Goal: Task Accomplishment & Management: Use online tool/utility

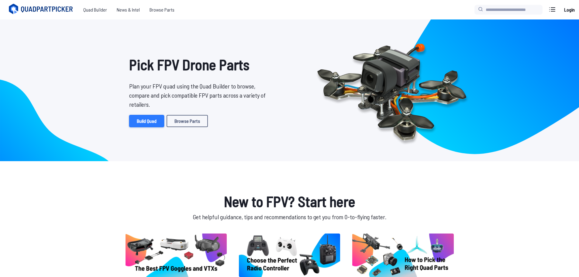
click at [152, 119] on link "Build Quad" at bounding box center [146, 121] width 35 height 12
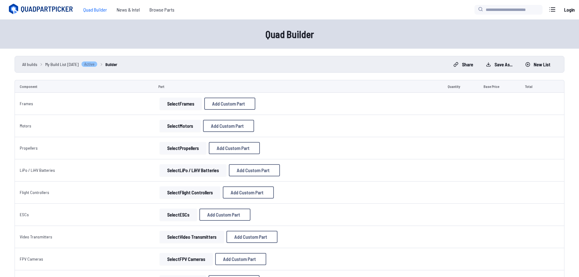
click at [176, 109] on button "Select Frames" at bounding box center [181, 104] width 42 height 12
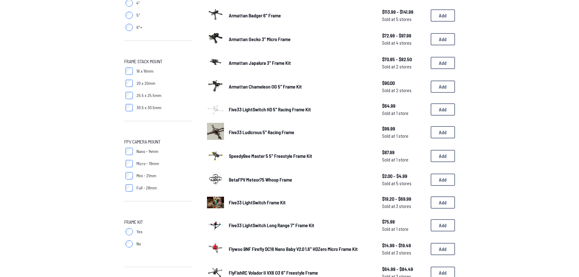
scroll to position [243, 0]
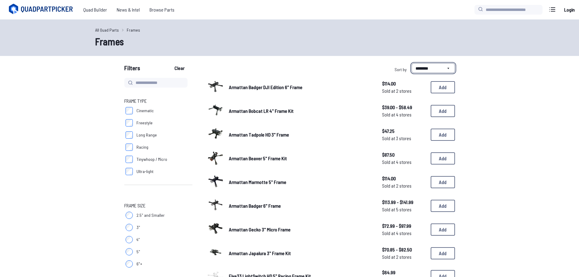
click at [438, 72] on select "**********" at bounding box center [433, 68] width 43 height 10
click at [412, 63] on select "**********" at bounding box center [433, 68] width 43 height 10
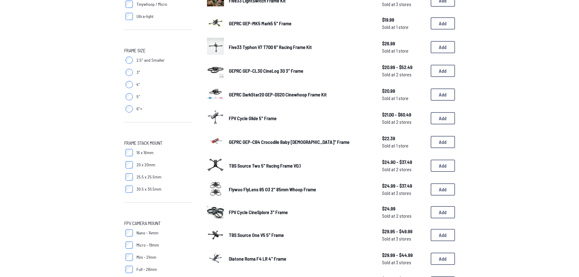
scroll to position [152, 0]
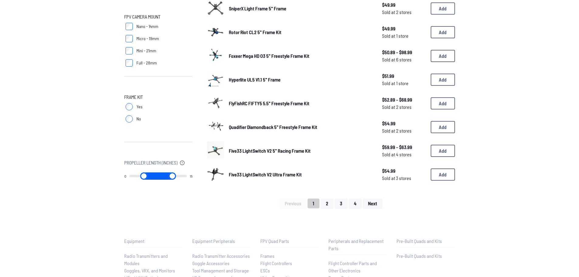
scroll to position [365, 0]
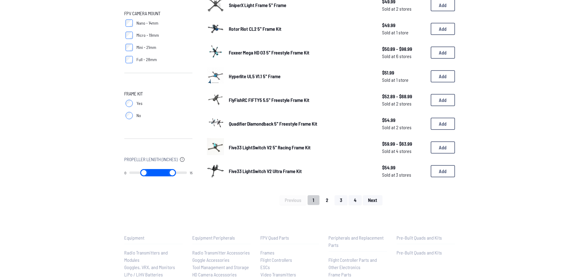
click at [324, 203] on button "2" at bounding box center [327, 200] width 13 height 10
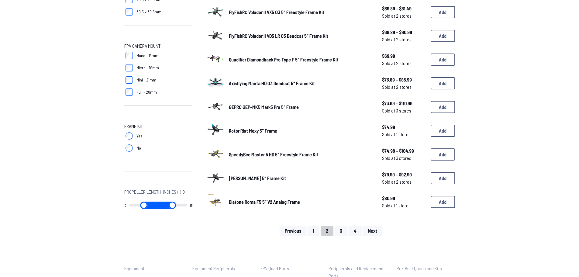
scroll to position [335, 0]
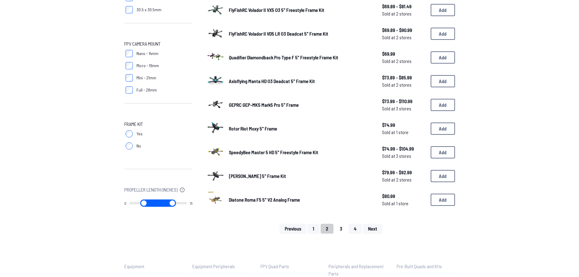
click at [342, 229] on button "3" at bounding box center [341, 229] width 13 height 10
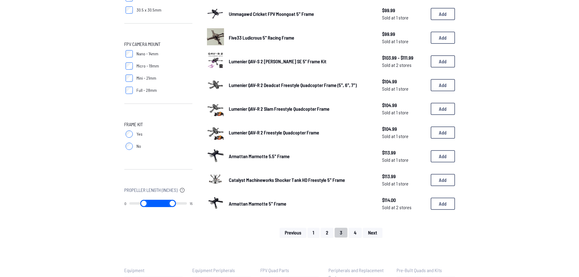
scroll to position [335, 0]
click at [357, 236] on button "4" at bounding box center [355, 232] width 13 height 10
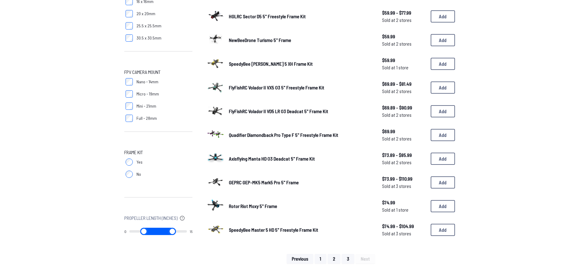
scroll to position [304, 0]
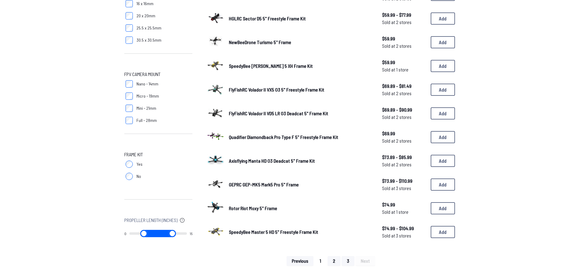
click at [319, 259] on button "1" at bounding box center [321, 261] width 12 height 10
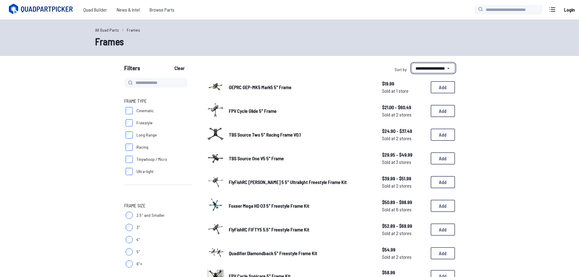
click at [439, 68] on select "**********" at bounding box center [433, 68] width 43 height 10
select select "**********"
click at [412, 63] on select "**********" at bounding box center [433, 68] width 43 height 10
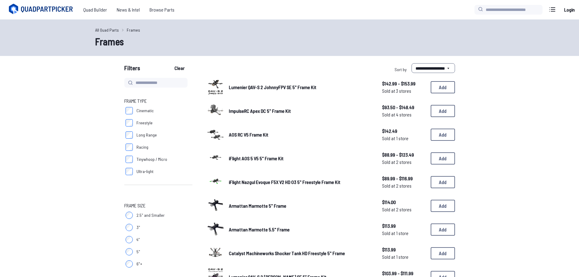
click at [273, 110] on span "ImpulseRC Apex DC 5" Frame Kit" at bounding box center [260, 111] width 62 height 6
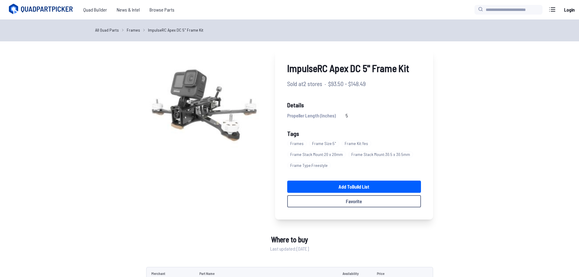
select select "**********"
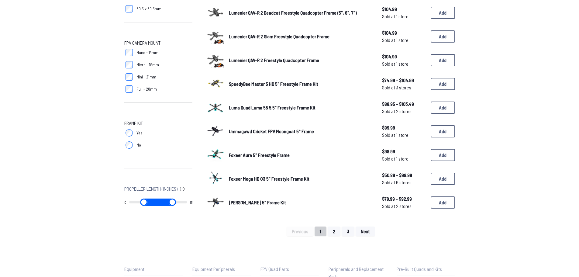
scroll to position [365, 0]
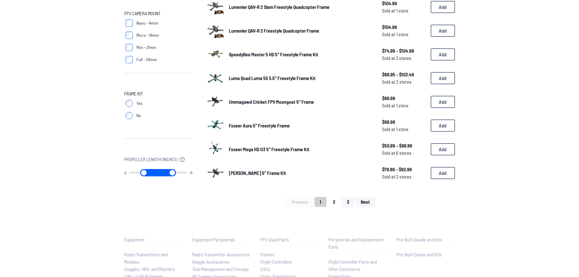
click at [335, 201] on button "2" at bounding box center [334, 202] width 13 height 10
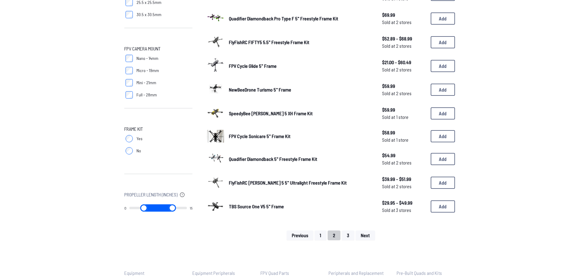
scroll to position [335, 0]
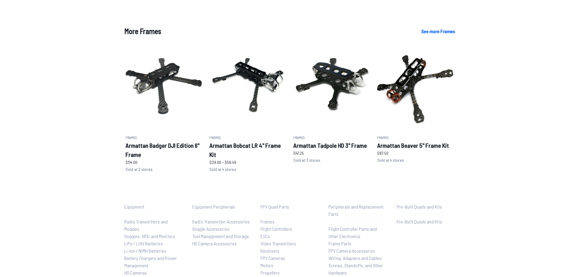
scroll to position [335, 0]
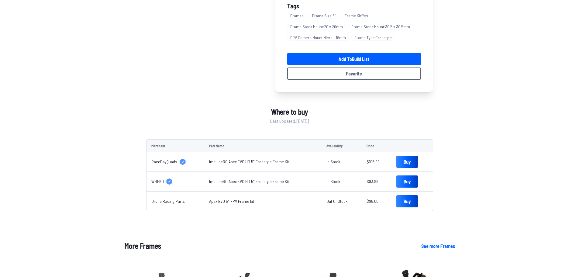
scroll to position [30, 0]
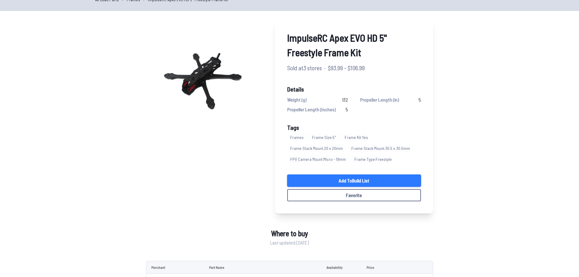
click at [364, 179] on link "Add to Build List" at bounding box center [354, 181] width 134 height 12
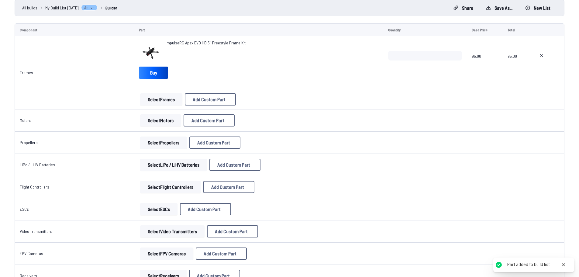
scroll to position [61, 0]
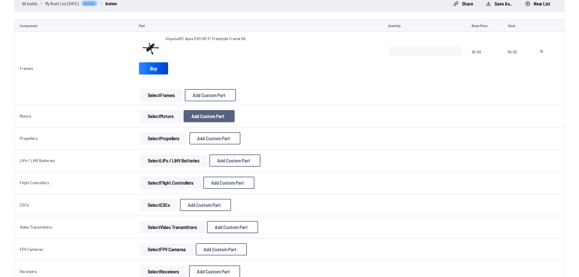
click at [208, 116] on span "Add Custom Part" at bounding box center [208, 116] width 33 height 5
select select "**********"
click at [309, 225] on button "Cancel" at bounding box center [304, 220] width 21 height 9
click at [160, 118] on button "Select Motors" at bounding box center [160, 116] width 41 height 12
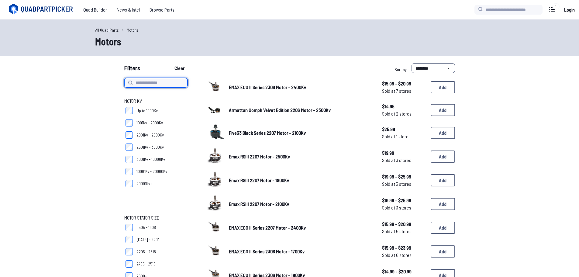
click at [160, 83] on input at bounding box center [155, 83] width 63 height 10
click at [233, 64] on div "Filters Clear" at bounding box center [205, 69] width 163 height 12
click at [153, 79] on input "****" at bounding box center [155, 83] width 63 height 10
type input "********"
click at [169, 63] on button "Clear" at bounding box center [179, 68] width 20 height 10
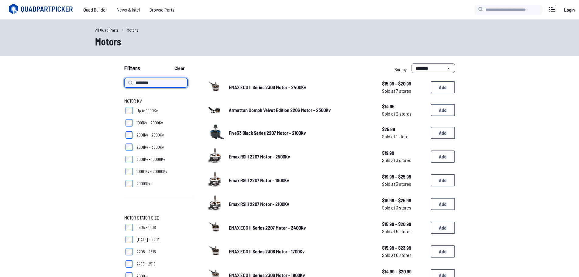
type input "********"
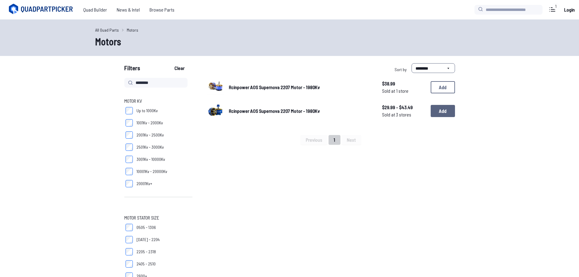
click at [443, 114] on button "Add" at bounding box center [443, 111] width 24 height 12
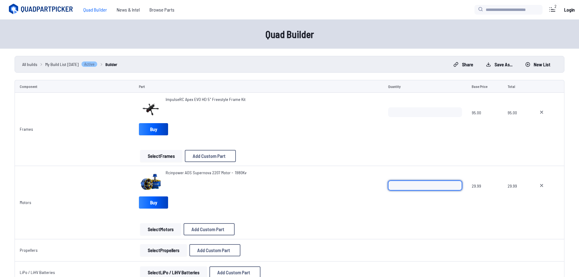
click at [456, 183] on input "*" at bounding box center [425, 186] width 74 height 10
type input "*"
click at [456, 183] on input "*" at bounding box center [425, 186] width 74 height 10
click at [302, 200] on div "Rcinpower AOS Supernova 2207 Motor - 1980Kv Buy" at bounding box center [258, 190] width 239 height 41
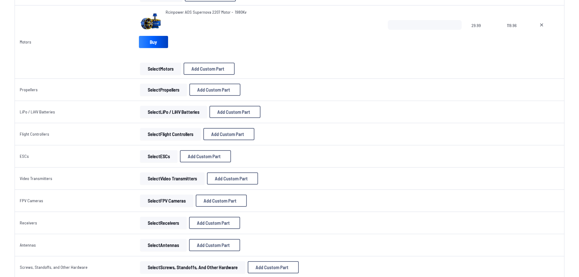
scroll to position [182, 0]
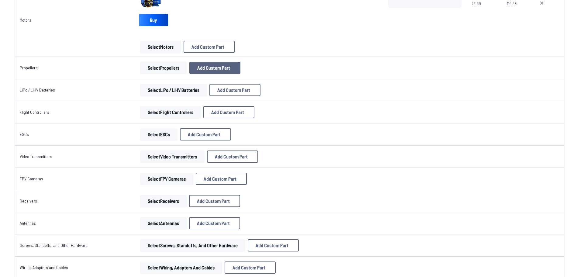
click at [221, 66] on span "Add Custom Part" at bounding box center [213, 67] width 33 height 5
select select "**********"
click at [305, 225] on button "Cancel" at bounding box center [304, 220] width 21 height 9
click at [165, 65] on button "Select Propellers" at bounding box center [163, 68] width 47 height 12
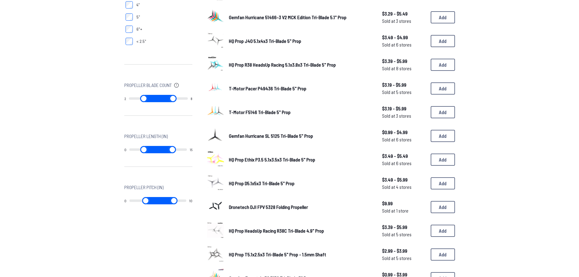
scroll to position [213, 0]
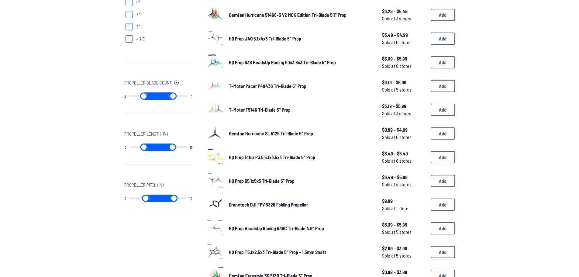
drag, startPoint x: 184, startPoint y: 97, endPoint x: 143, endPoint y: 99, distance: 41.1
type input "*"
click at [158, 99] on input "range" at bounding box center [173, 95] width 30 height 7
drag, startPoint x: 161, startPoint y: 97, endPoint x: 148, endPoint y: 96, distance: 13.1
click at [158, 96] on input "range" at bounding box center [173, 95] width 30 height 7
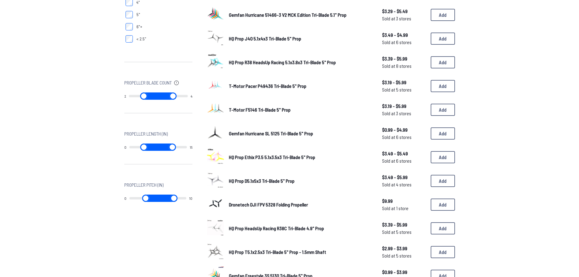
type input "*"
type input "**"
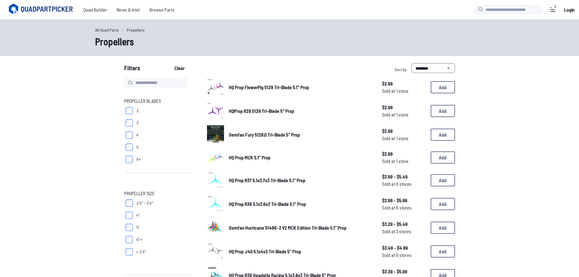
drag, startPoint x: 185, startPoint y: 148, endPoint x: 150, endPoint y: 149, distance: 34.7
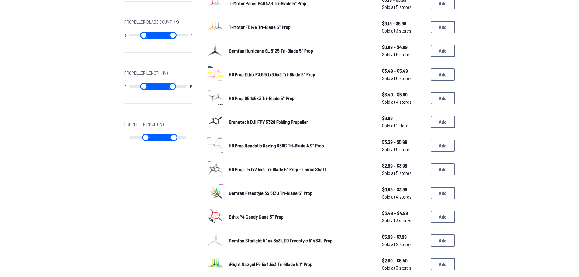
scroll to position [443, 0]
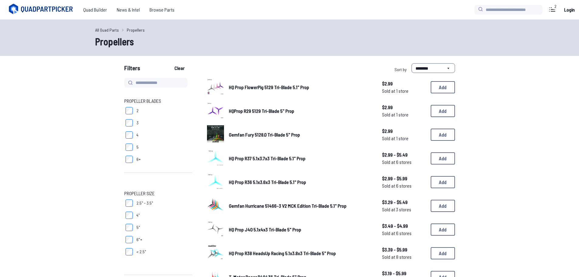
type input "*"
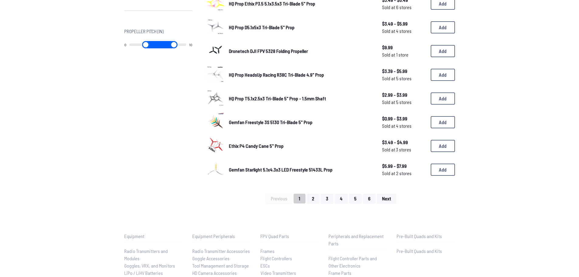
scroll to position [365, 0]
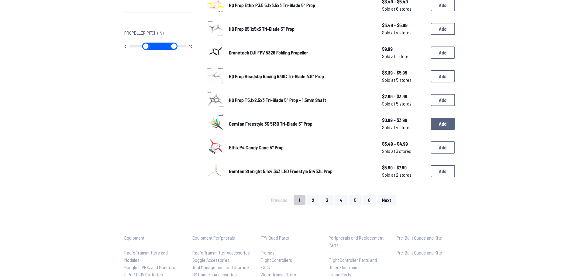
click at [442, 122] on button "Add" at bounding box center [443, 124] width 24 height 12
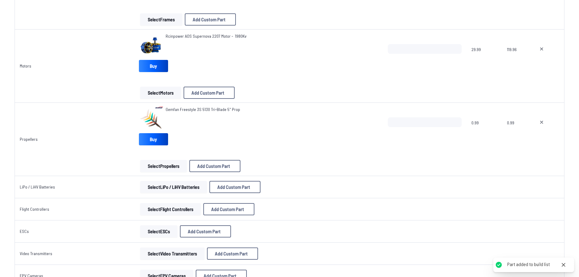
scroll to position [152, 0]
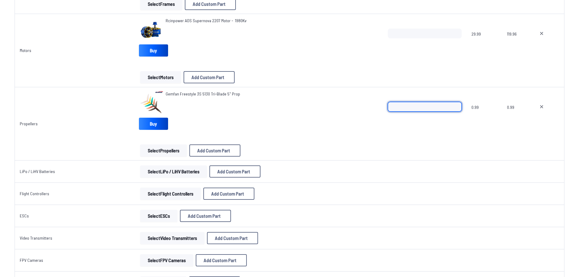
click at [456, 103] on input "*" at bounding box center [425, 107] width 74 height 10
click at [455, 105] on input "*" at bounding box center [425, 107] width 74 height 10
click at [455, 104] on input "*" at bounding box center [425, 107] width 74 height 10
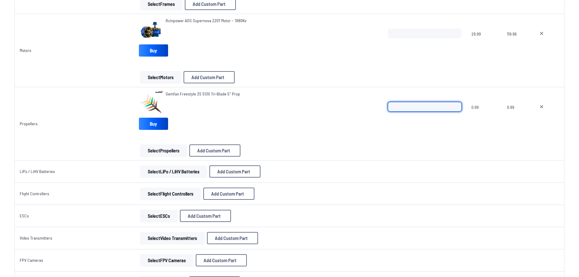
click at [455, 104] on input "*" at bounding box center [425, 107] width 74 height 10
click at [456, 104] on input "*" at bounding box center [425, 107] width 74 height 10
click at [456, 104] on input "**" at bounding box center [425, 107] width 74 height 10
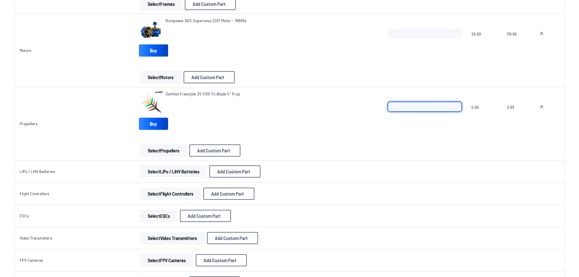
type input "**"
click at [456, 104] on input "**" at bounding box center [425, 107] width 74 height 10
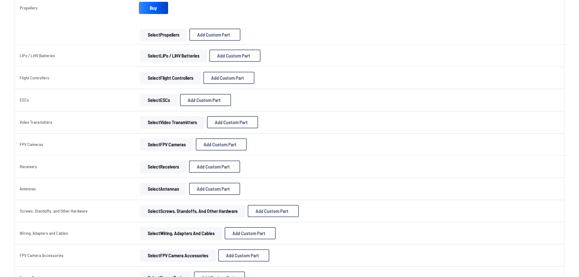
scroll to position [274, 0]
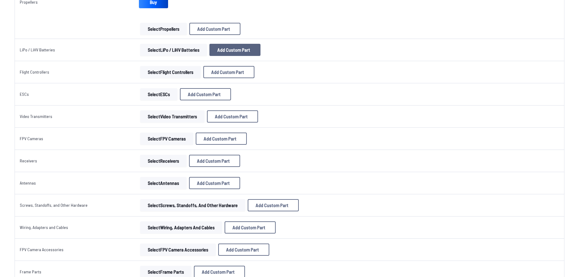
click at [231, 50] on span "Add Custom Part" at bounding box center [233, 49] width 33 height 5
select select "**********"
click at [307, 225] on button "Cancel" at bounding box center [304, 220] width 21 height 9
click at [180, 50] on button "Select LiPo / LiHV Batteries" at bounding box center [173, 50] width 67 height 12
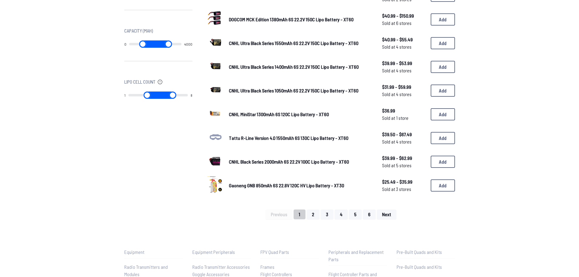
scroll to position [304, 0]
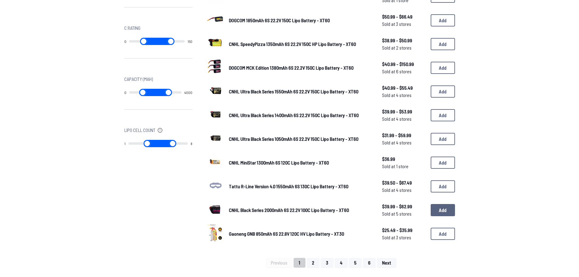
click at [437, 208] on button "Add" at bounding box center [443, 210] width 24 height 12
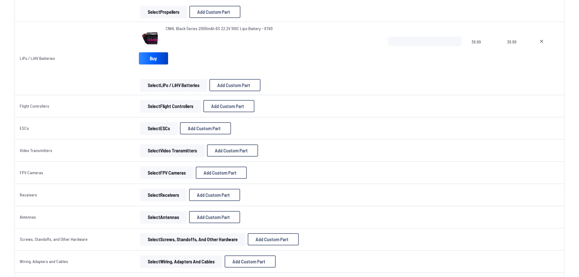
scroll to position [243, 0]
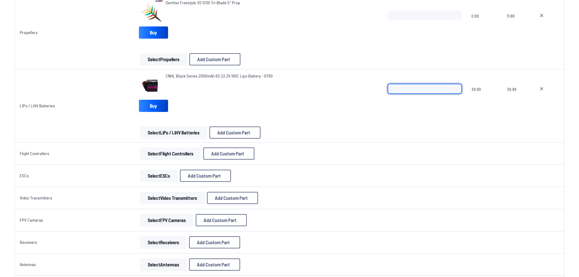
type input "*"
click at [456, 86] on input "*" at bounding box center [425, 89] width 74 height 10
click at [171, 154] on button "Select Flight Controllers" at bounding box center [170, 154] width 61 height 12
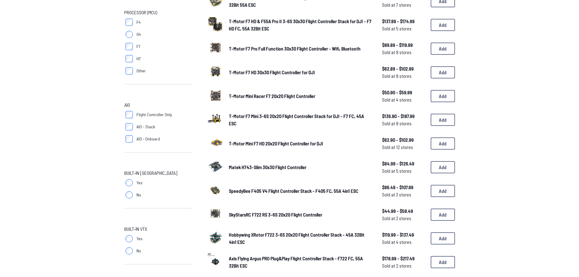
scroll to position [182, 0]
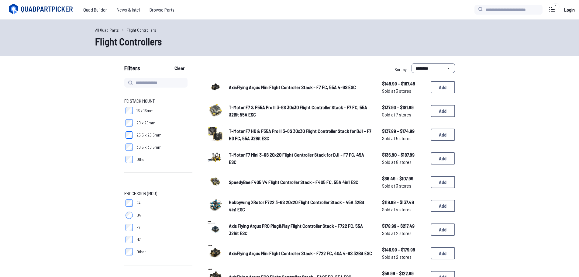
click at [128, 179] on div "FC Stack Mount 16 x 16mm 20 x 20mm 25.5 x 25.5mm 30.5 x 30.5mm Other" at bounding box center [158, 138] width 68 height 83
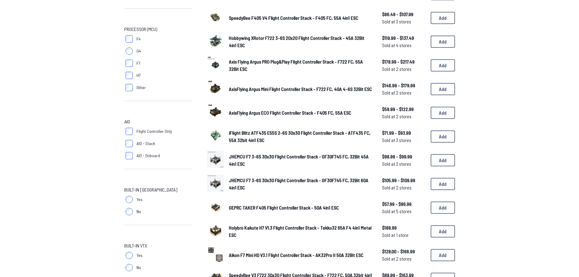
scroll to position [182, 0]
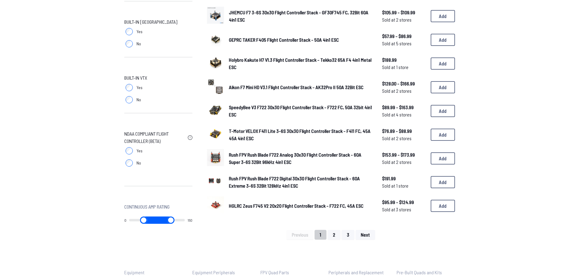
scroll to position [335, 0]
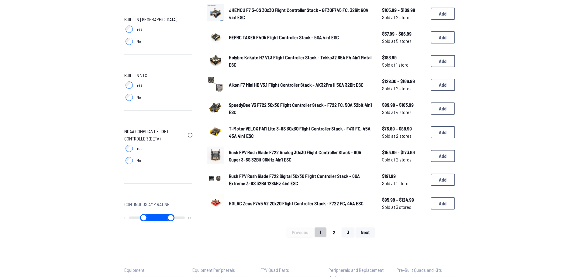
click at [338, 233] on button "2" at bounding box center [334, 232] width 13 height 10
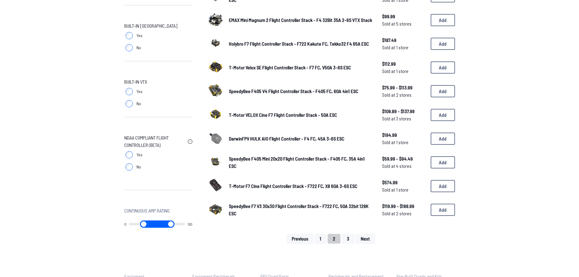
scroll to position [335, 0]
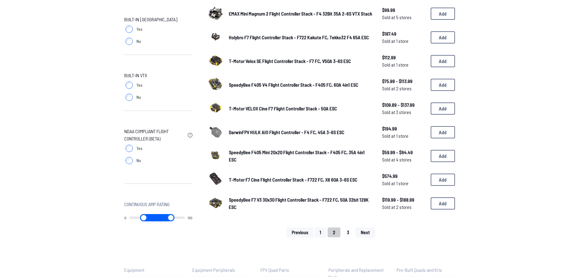
click at [347, 232] on button "3" at bounding box center [348, 232] width 13 height 10
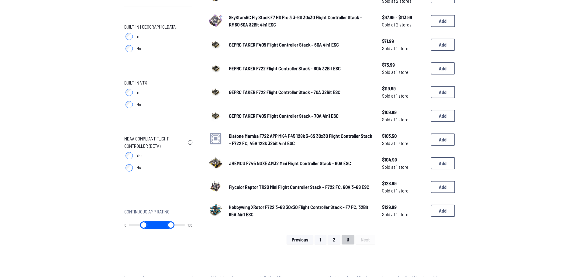
scroll to position [335, 0]
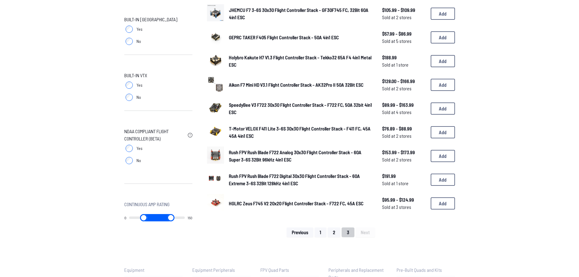
scroll to position [217, 0]
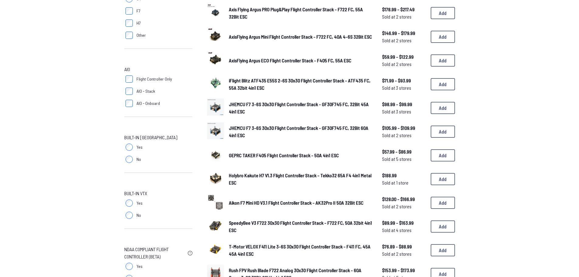
scroll to position [182, 0]
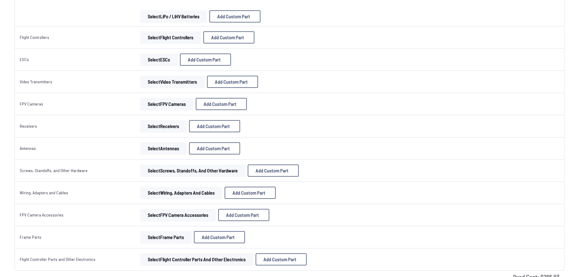
scroll to position [365, 0]
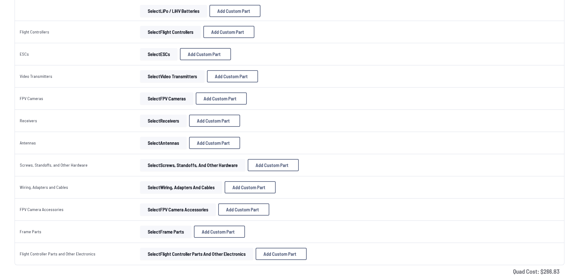
click at [170, 120] on button "Select Receivers" at bounding box center [163, 121] width 47 height 12
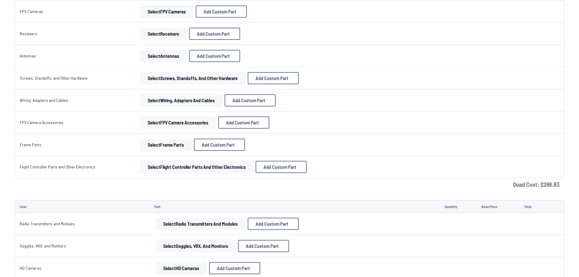
scroll to position [456, 0]
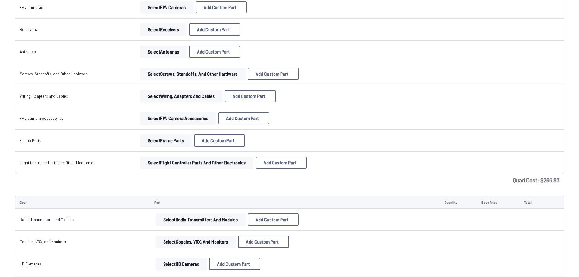
click at [168, 73] on button "Select Screws, Standoffs, and Other Hardware" at bounding box center [192, 74] width 105 height 12
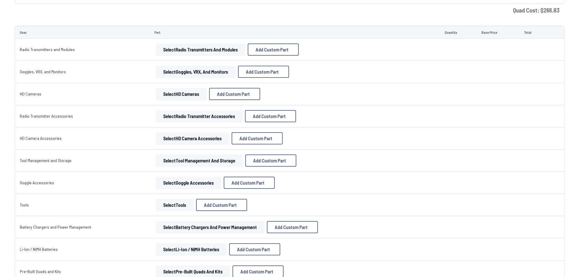
scroll to position [639, 0]
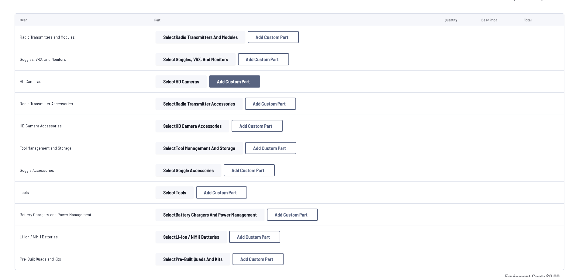
click at [234, 80] on span "Add Custom Part" at bounding box center [233, 81] width 33 height 5
select select "**********"
click at [351, 55] on icon at bounding box center [349, 56] width 3 height 3
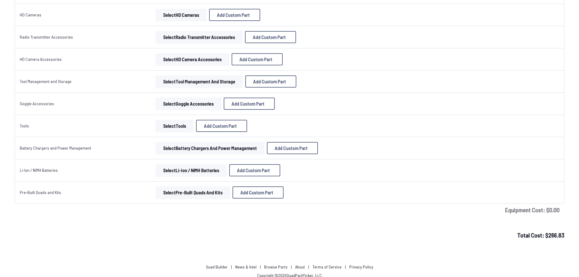
scroll to position [712, 0]
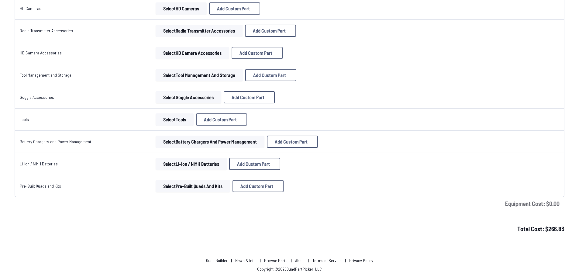
click at [184, 96] on button "Select Goggle Accessories" at bounding box center [189, 97] width 66 height 12
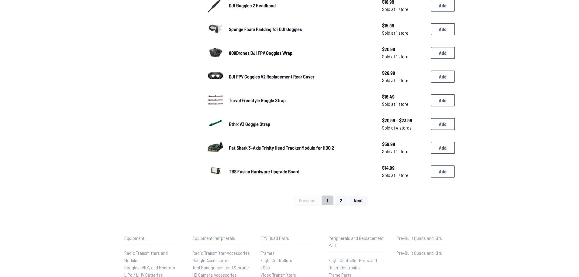
scroll to position [395, 0]
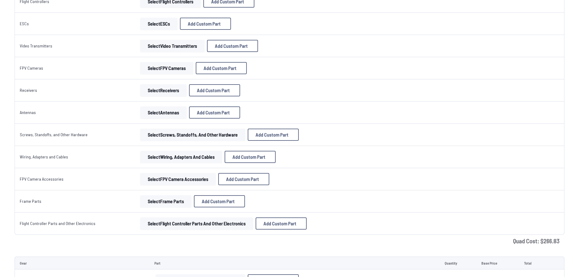
scroll to position [712, 0]
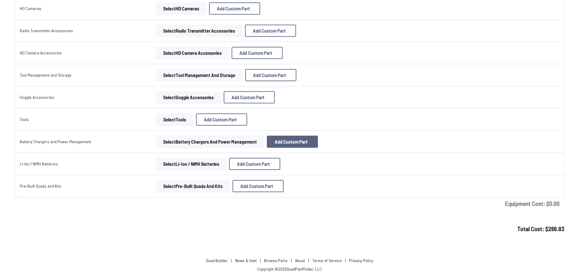
click at [277, 142] on span "Add Custom Part" at bounding box center [291, 141] width 33 height 5
select select "**********"
click at [352, 54] on icon at bounding box center [348, 56] width 5 height 5
click at [229, 144] on button "Select Battery Chargers and Power Management" at bounding box center [210, 142] width 109 height 12
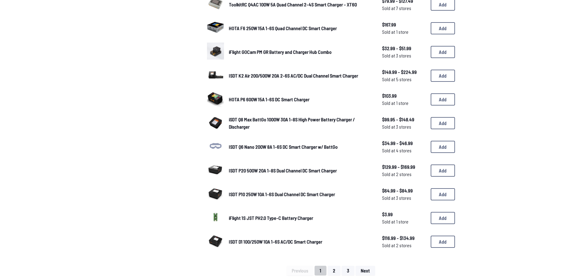
scroll to position [442, 0]
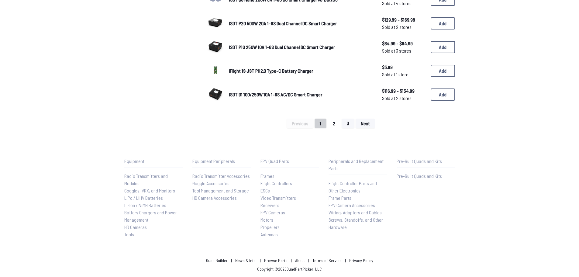
click at [335, 123] on button "2" at bounding box center [334, 124] width 13 height 10
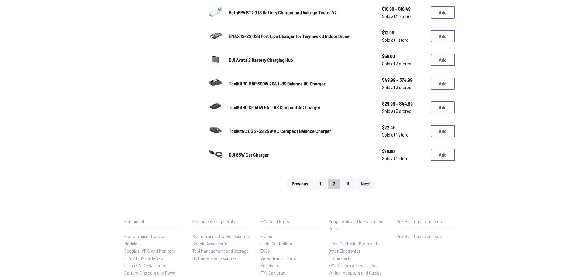
scroll to position [395, 0]
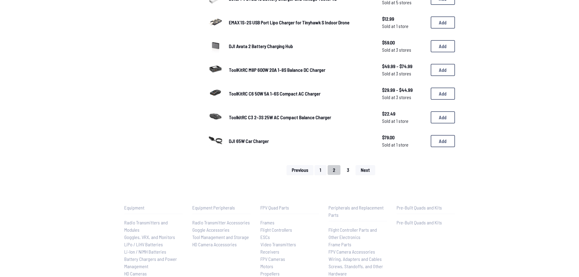
click at [346, 170] on button "3" at bounding box center [348, 170] width 13 height 10
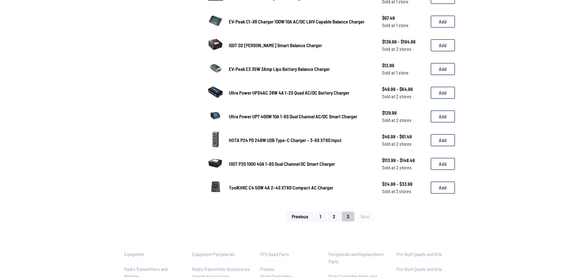
scroll to position [304, 0]
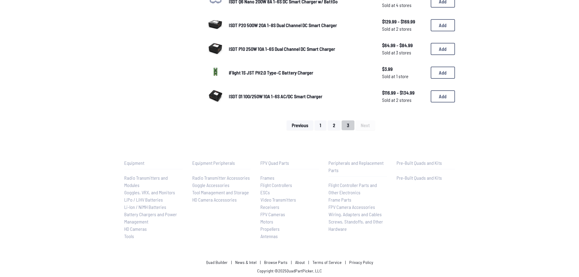
scroll to position [442, 0]
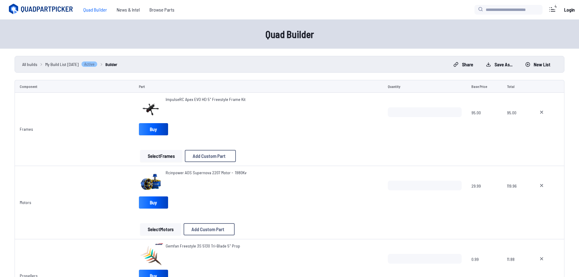
scroll to position [712, 0]
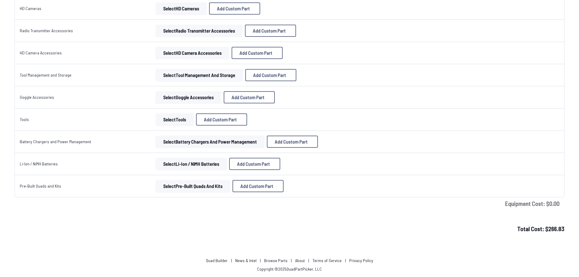
click at [176, 163] on button "Select Li-Ion / NiMH Batteries" at bounding box center [191, 164] width 71 height 12
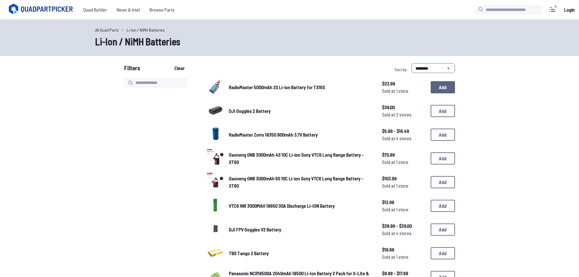
click at [440, 87] on button "Add" at bounding box center [443, 87] width 24 height 12
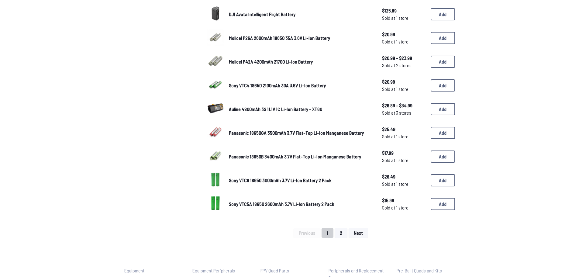
scroll to position [335, 0]
click at [342, 235] on button "2" at bounding box center [341, 232] width 13 height 10
